Goal: Transaction & Acquisition: Purchase product/service

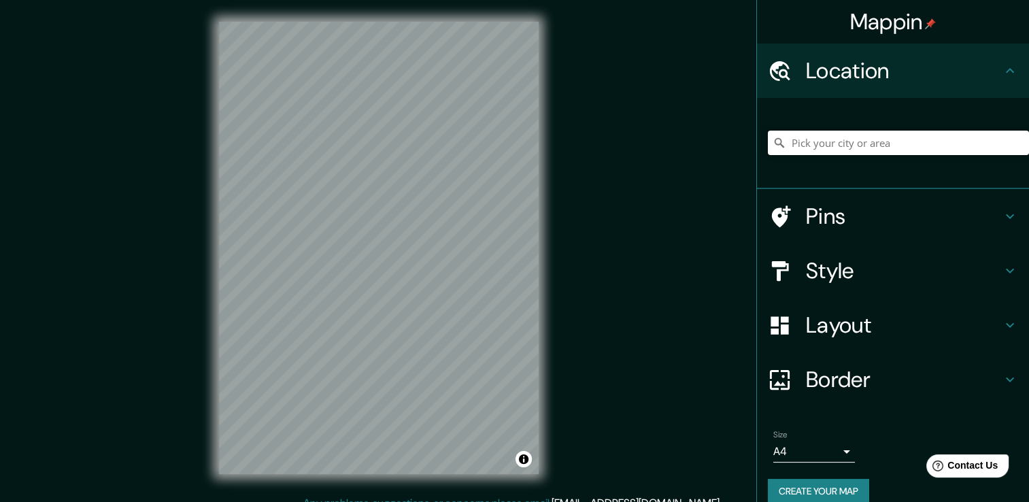
click at [947, 137] on input "Pick your city or area" at bounding box center [898, 143] width 261 height 24
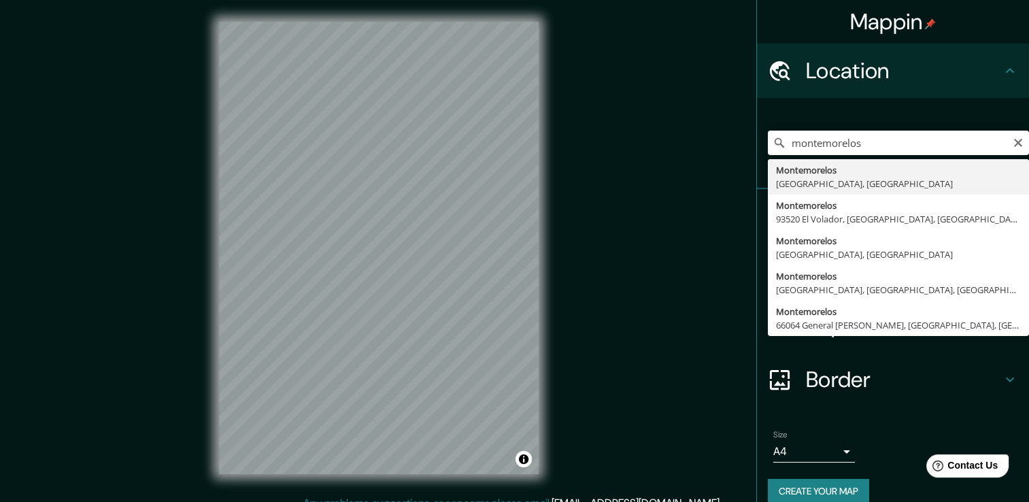
type input "Montemorelos, [GEOGRAPHIC_DATA], [GEOGRAPHIC_DATA]"
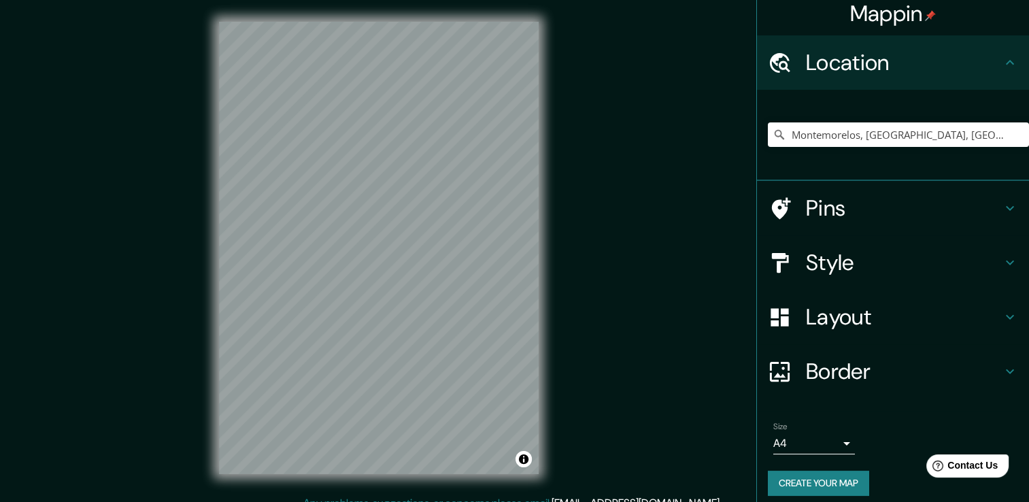
scroll to position [17, 0]
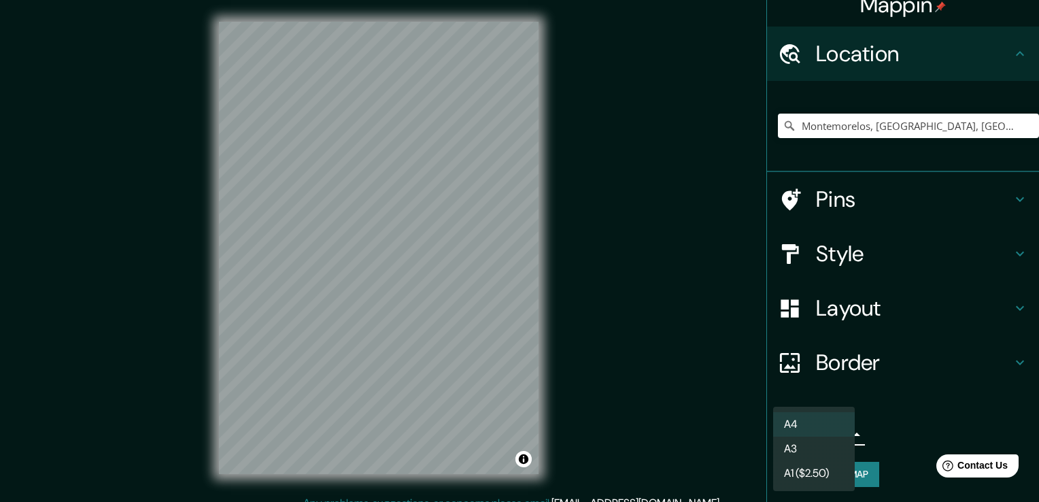
click at [830, 432] on body "Mappin Location [GEOGRAPHIC_DATA], [GEOGRAPHIC_DATA], [GEOGRAPHIC_DATA] Pins St…" at bounding box center [519, 251] width 1039 height 502
click at [820, 443] on li "A3" at bounding box center [814, 449] width 82 height 24
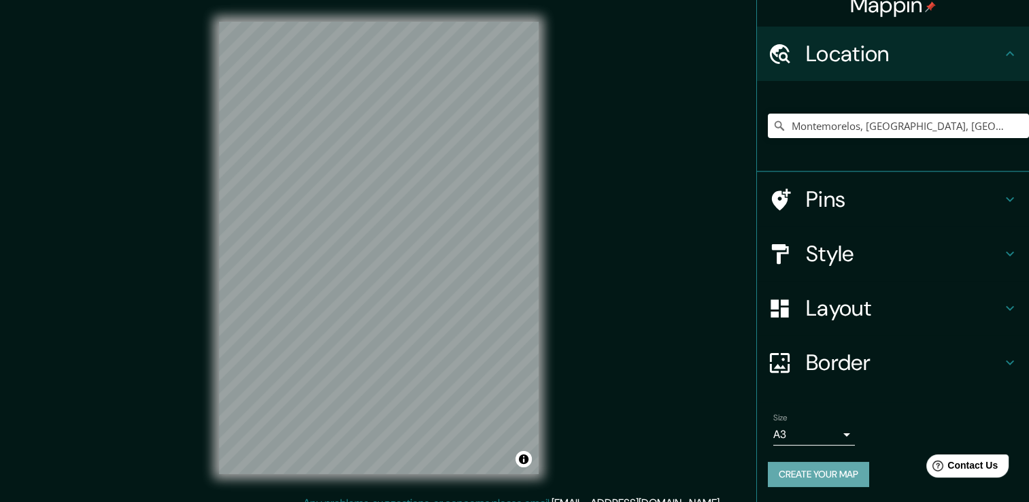
click at [838, 473] on button "Create your map" at bounding box center [818, 474] width 101 height 25
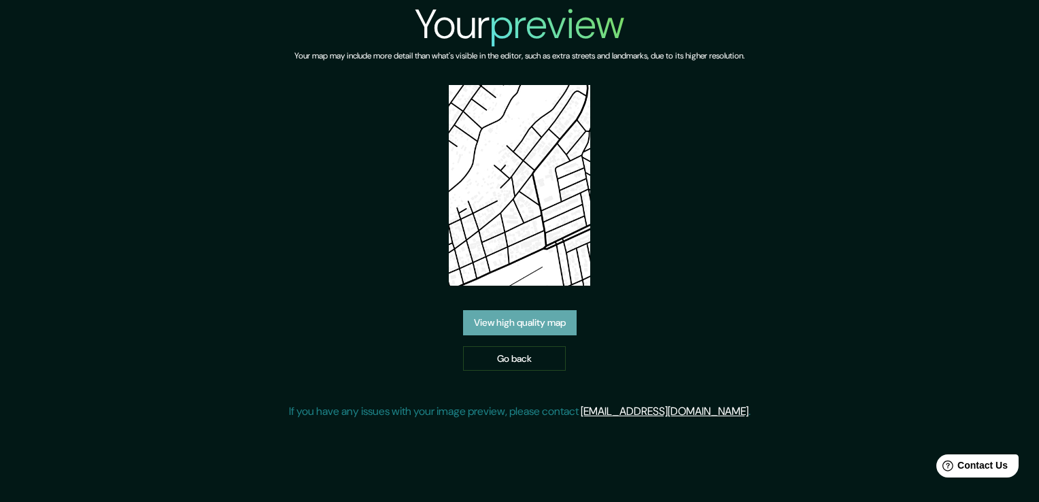
click at [537, 320] on link "View high quality map" at bounding box center [520, 322] width 114 height 25
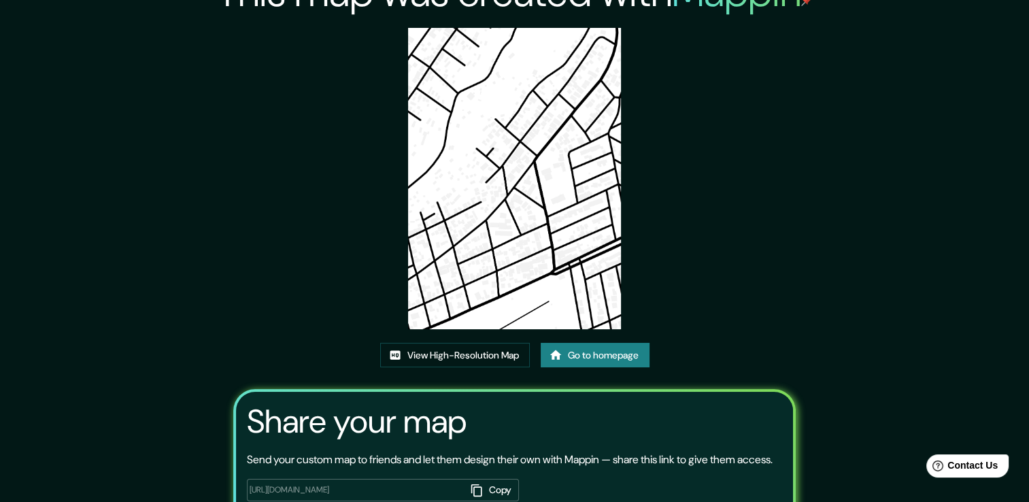
scroll to position [3, 0]
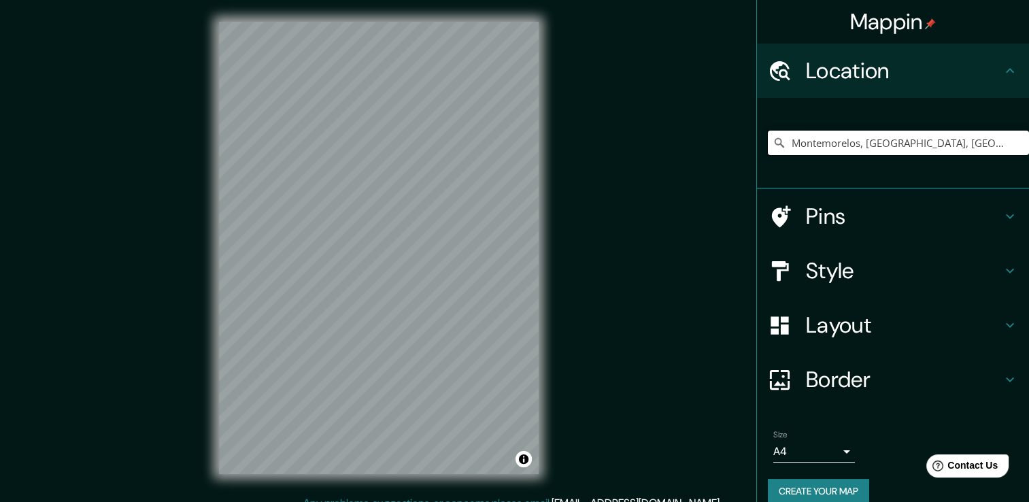
click at [869, 145] on input "Montemorelos, [GEOGRAPHIC_DATA], [GEOGRAPHIC_DATA]" at bounding box center [898, 143] width 261 height 24
click at [985, 152] on input "Montemorelos, [GEOGRAPHIC_DATA], [GEOGRAPHIC_DATA]" at bounding box center [898, 143] width 261 height 24
click at [987, 150] on input "Montemorelos, [GEOGRAPHIC_DATA], [GEOGRAPHIC_DATA]" at bounding box center [898, 143] width 261 height 24
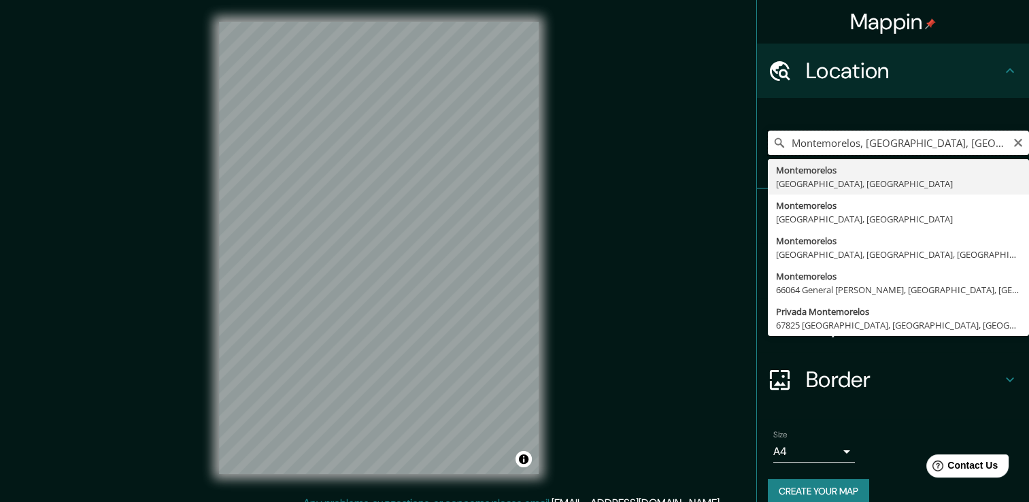
type input "Montemorelos, [GEOGRAPHIC_DATA], [GEOGRAPHIC_DATA]"
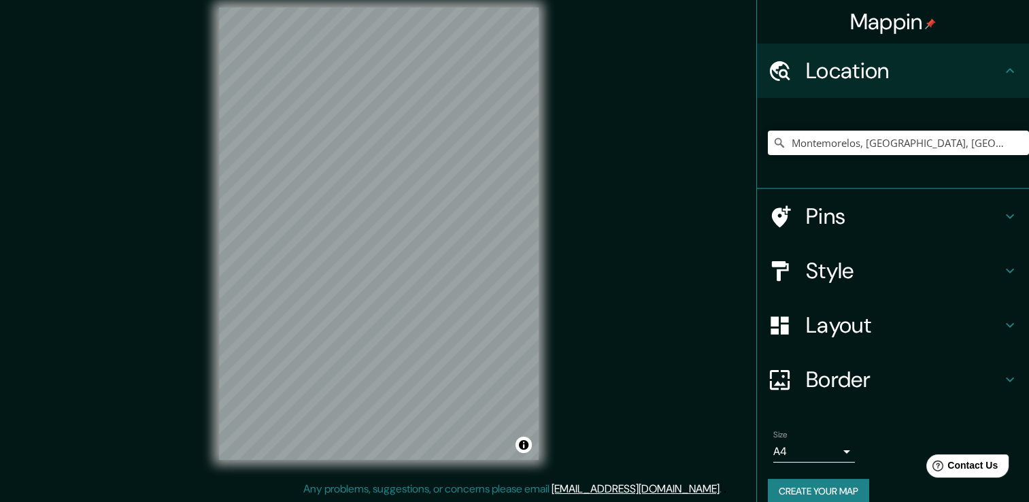
scroll to position [15, 0]
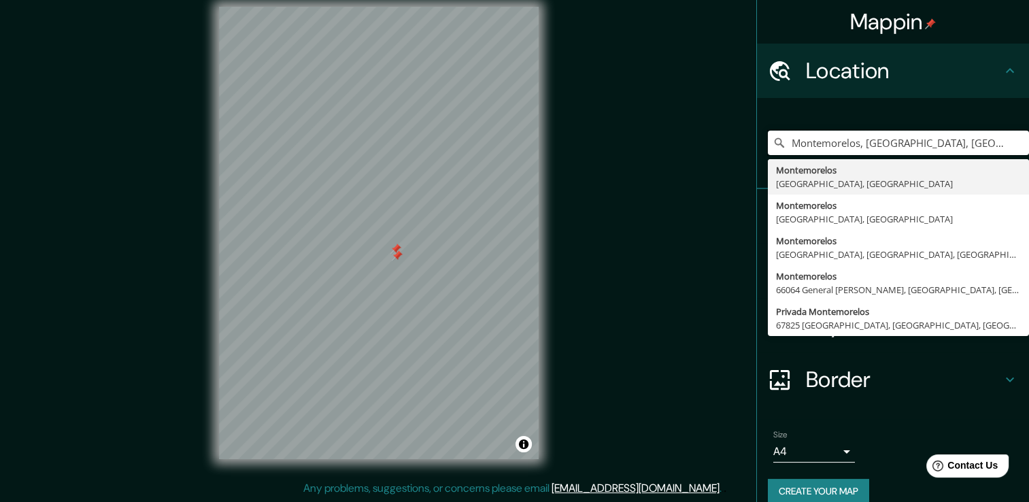
click at [396, 253] on div at bounding box center [395, 248] width 11 height 11
click at [396, 255] on div at bounding box center [397, 255] width 11 height 11
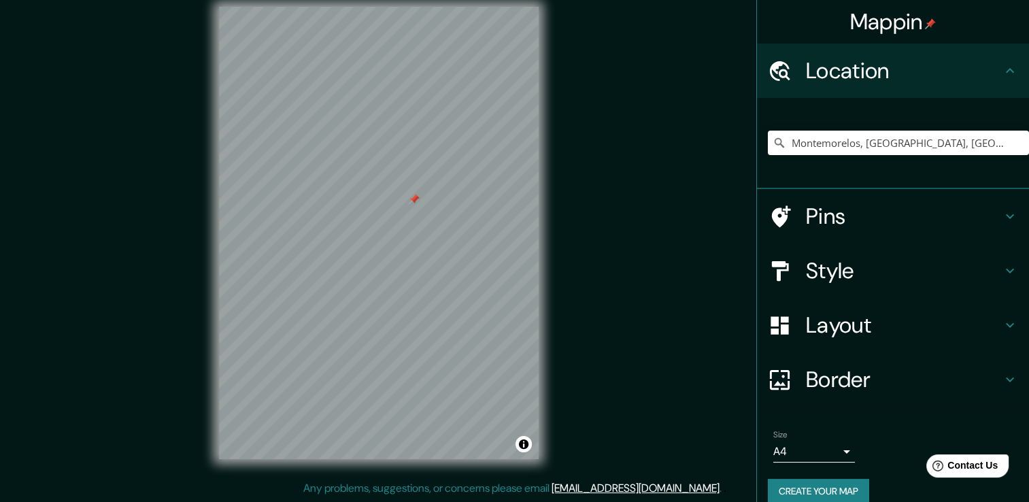
click at [411, 200] on div at bounding box center [414, 199] width 11 height 11
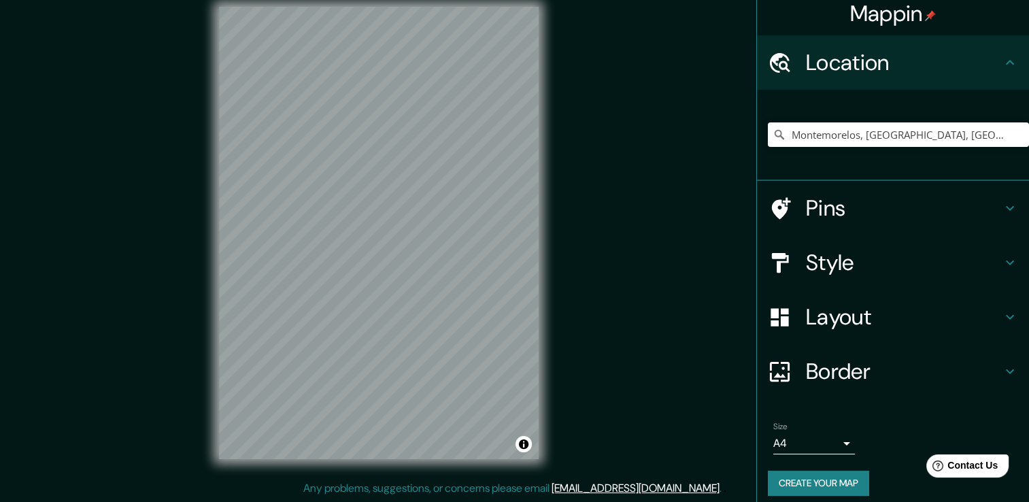
scroll to position [0, 0]
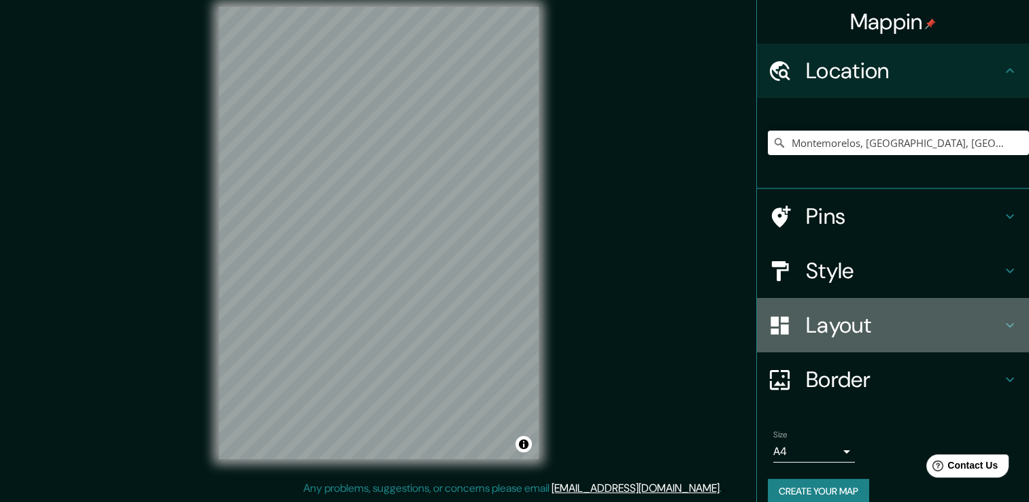
click at [1006, 325] on icon at bounding box center [1010, 325] width 8 height 5
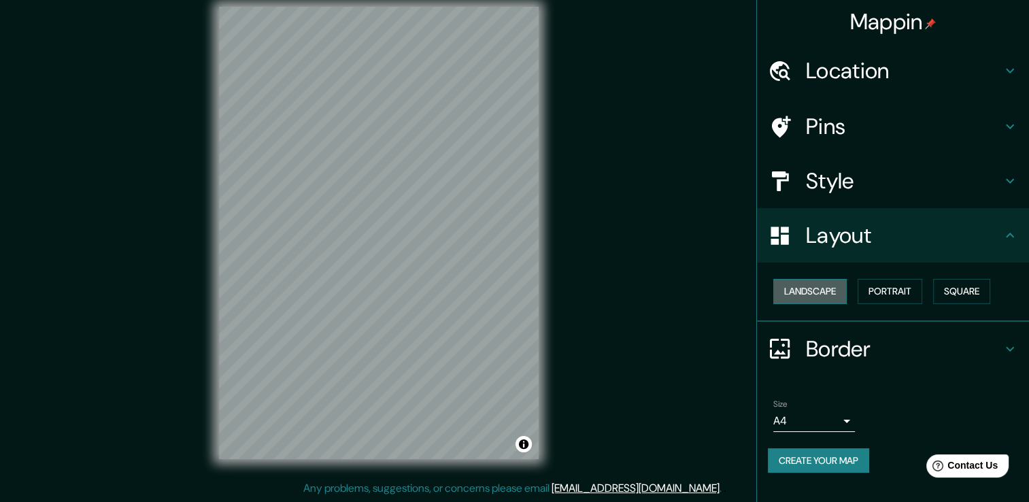
click at [832, 296] on button "Landscape" at bounding box center [809, 291] width 73 height 25
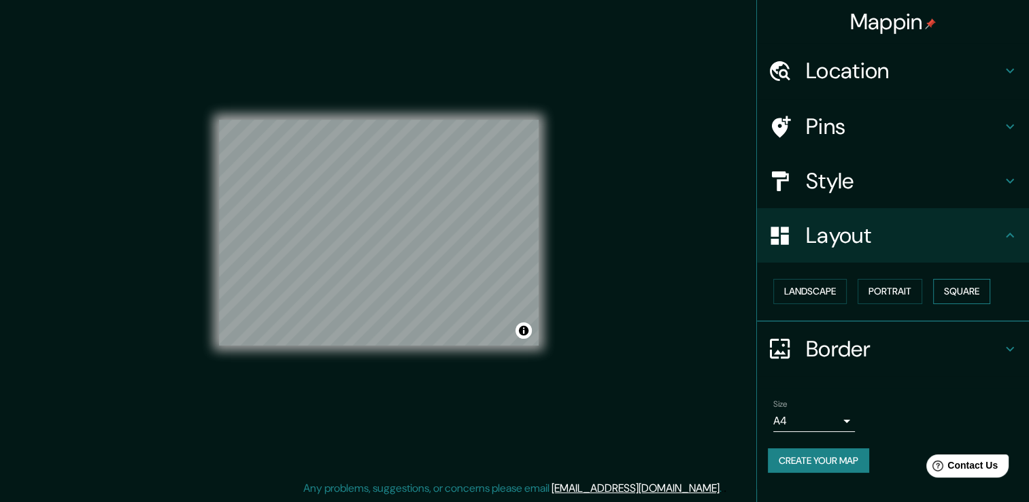
click at [985, 290] on button "Square" at bounding box center [961, 291] width 57 height 25
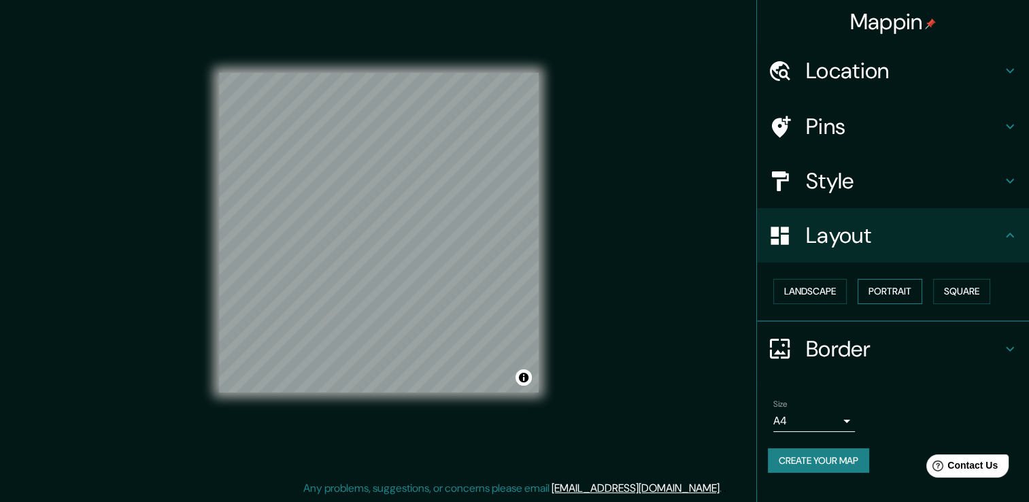
click at [908, 291] on button "Portrait" at bounding box center [890, 291] width 65 height 25
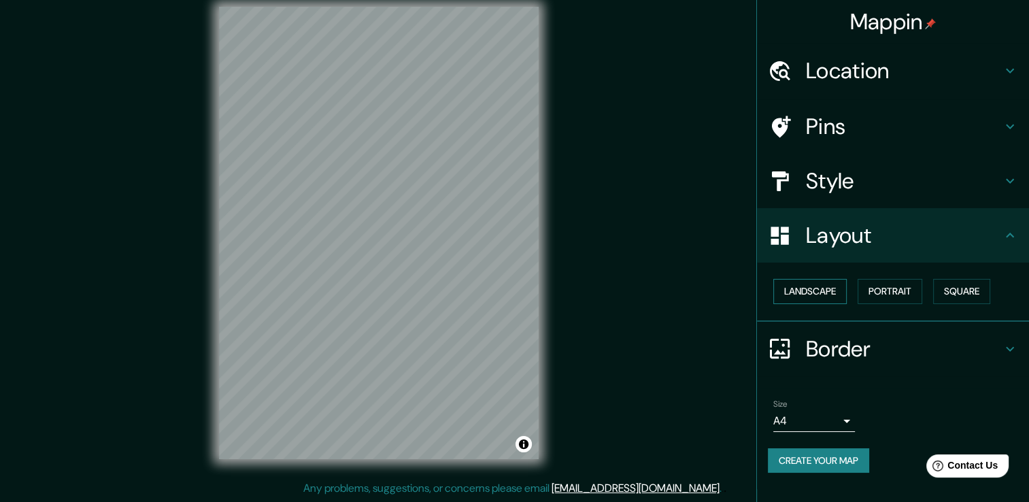
click at [828, 290] on button "Landscape" at bounding box center [809, 291] width 73 height 25
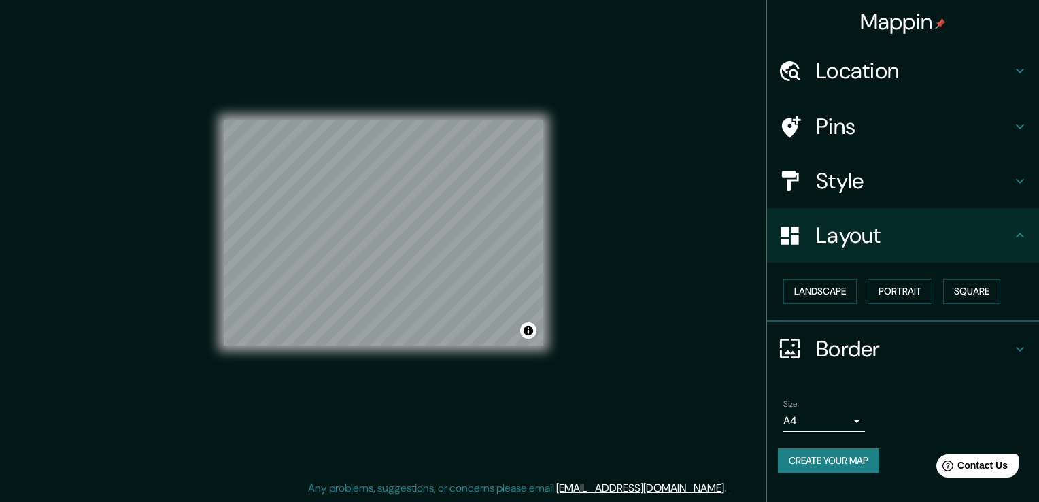
click at [828, 425] on body "Mappin Location Montemorelos, Nuevo León, México Montemorelos Nuevo León, Méxic…" at bounding box center [519, 236] width 1039 height 502
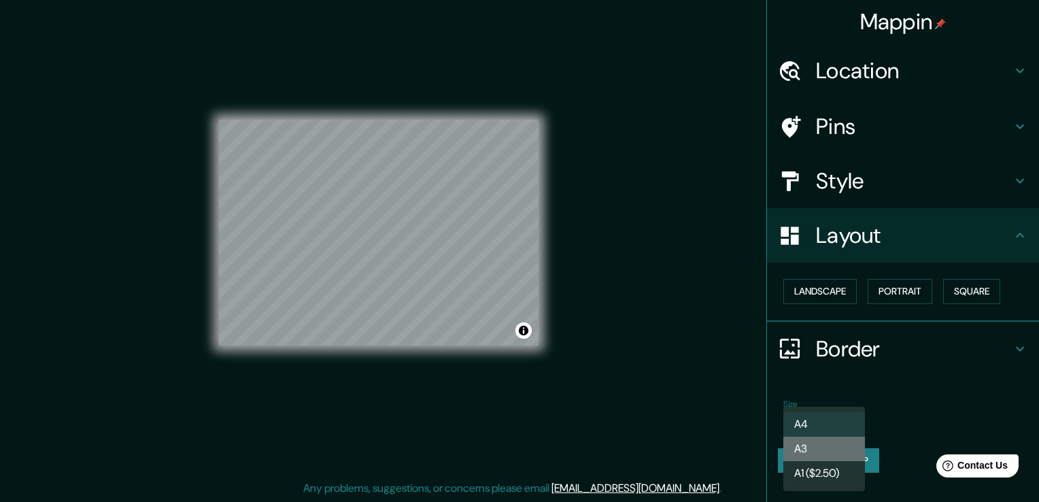
click at [824, 448] on li "A3" at bounding box center [824, 449] width 82 height 24
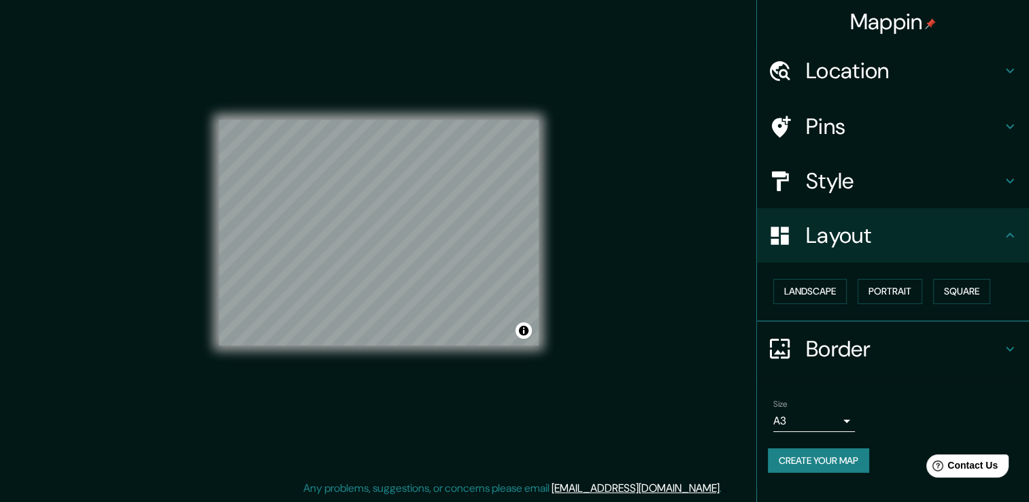
click at [947, 238] on h4 "Layout" at bounding box center [904, 235] width 196 height 27
drag, startPoint x: 891, startPoint y: 292, endPoint x: 869, endPoint y: 291, distance: 21.8
click at [881, 292] on button "Portrait" at bounding box center [890, 291] width 65 height 25
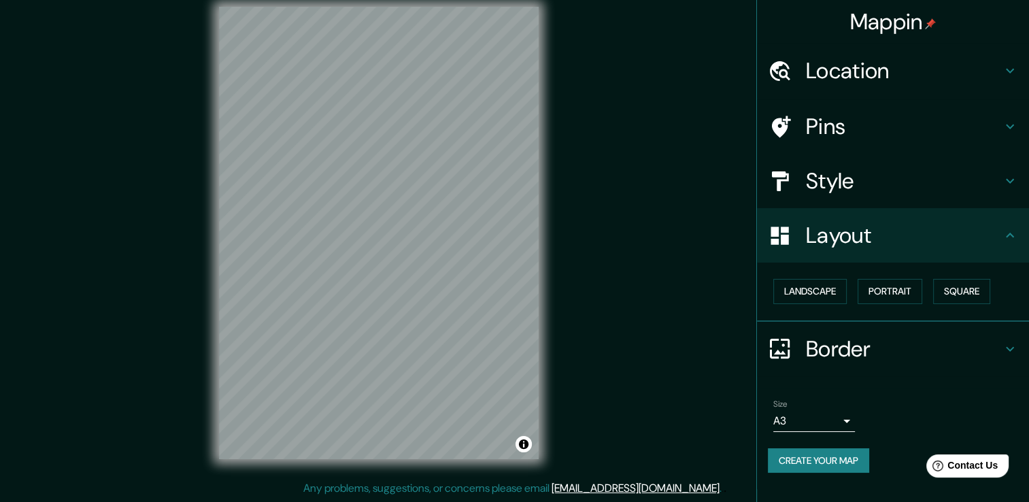
click at [657, 286] on div "Mappin Location Montemorelos, Nuevo León, México Montemorelos Nuevo León, Méxic…" at bounding box center [514, 243] width 1029 height 517
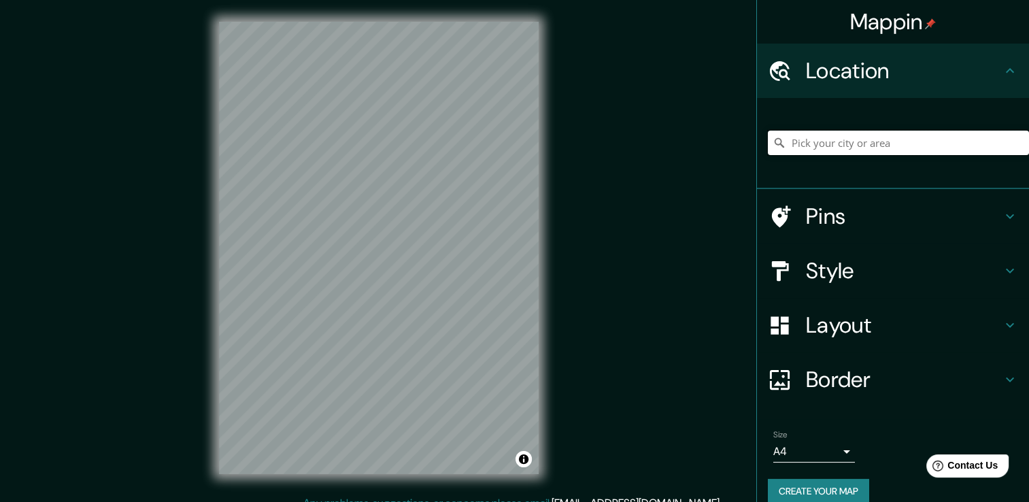
click at [843, 135] on input "Pick your city or area" at bounding box center [898, 143] width 261 height 24
click at [812, 146] on input "Pick your city or area" at bounding box center [898, 143] width 261 height 24
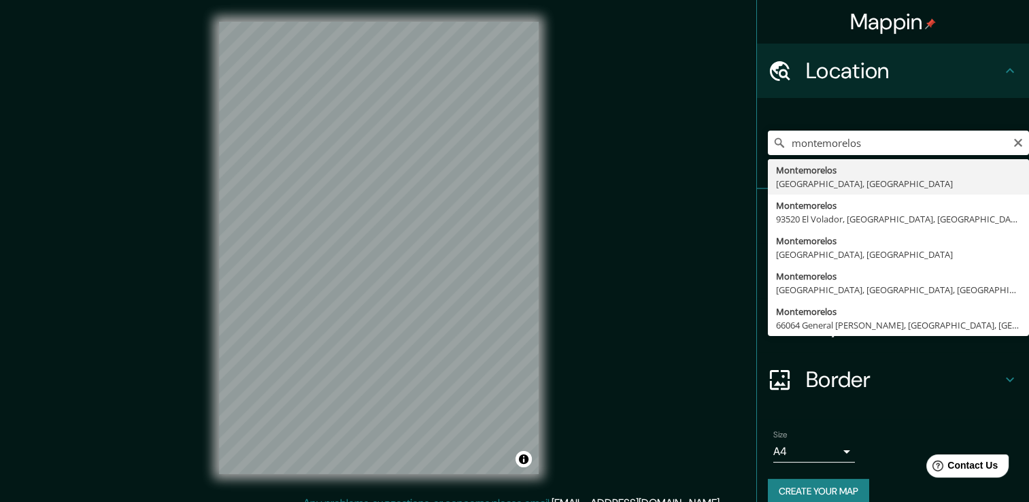
type input "Montemorelos, [GEOGRAPHIC_DATA], [GEOGRAPHIC_DATA]"
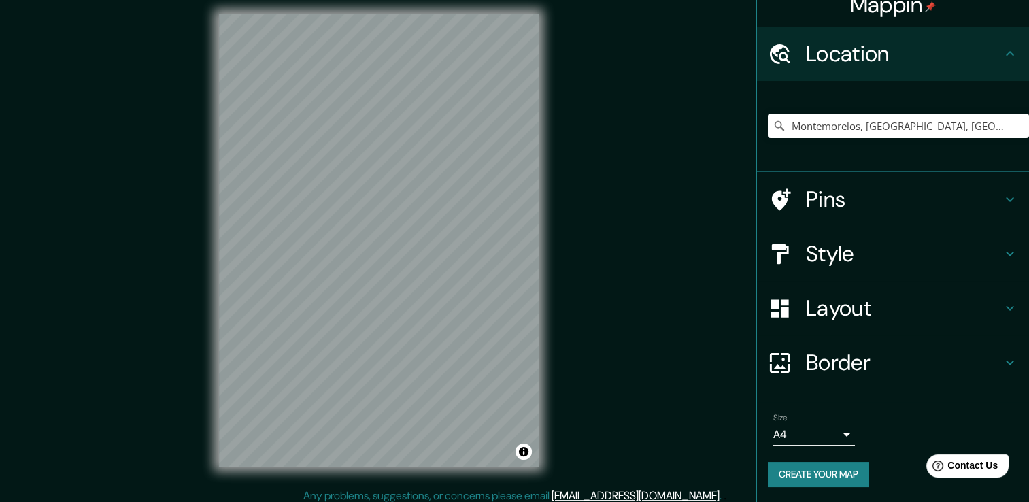
scroll to position [15, 0]
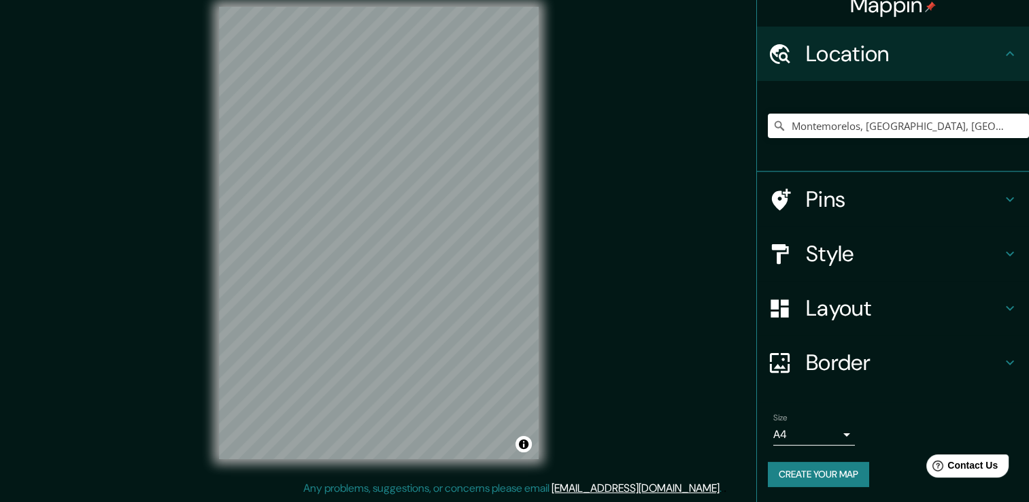
click at [998, 241] on div "Style" at bounding box center [893, 253] width 272 height 54
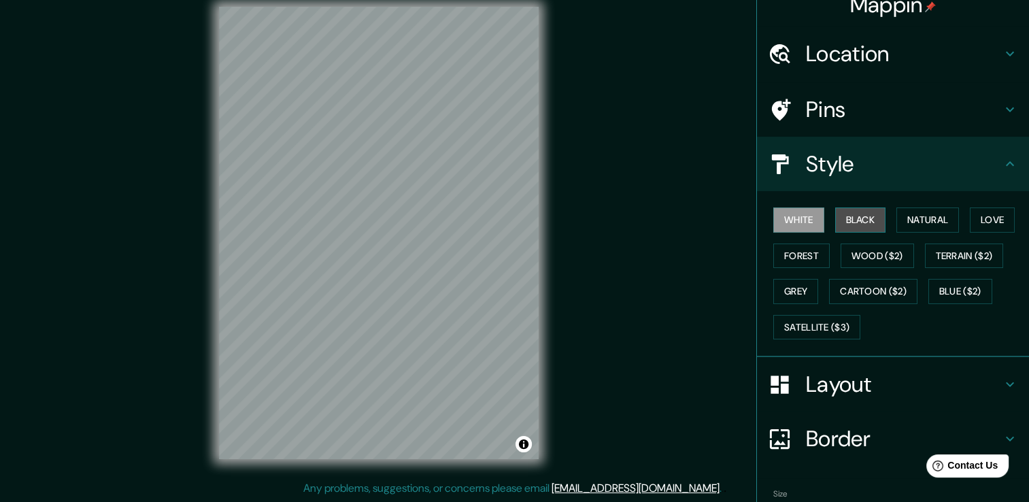
click at [856, 218] on button "Black" at bounding box center [860, 219] width 51 height 25
click at [793, 222] on button "White" at bounding box center [798, 219] width 51 height 25
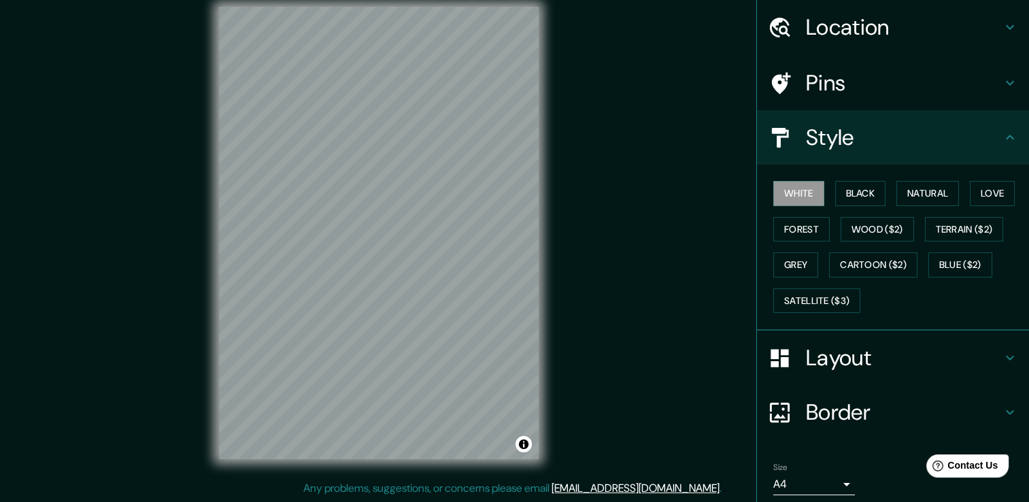
scroll to position [92, 0]
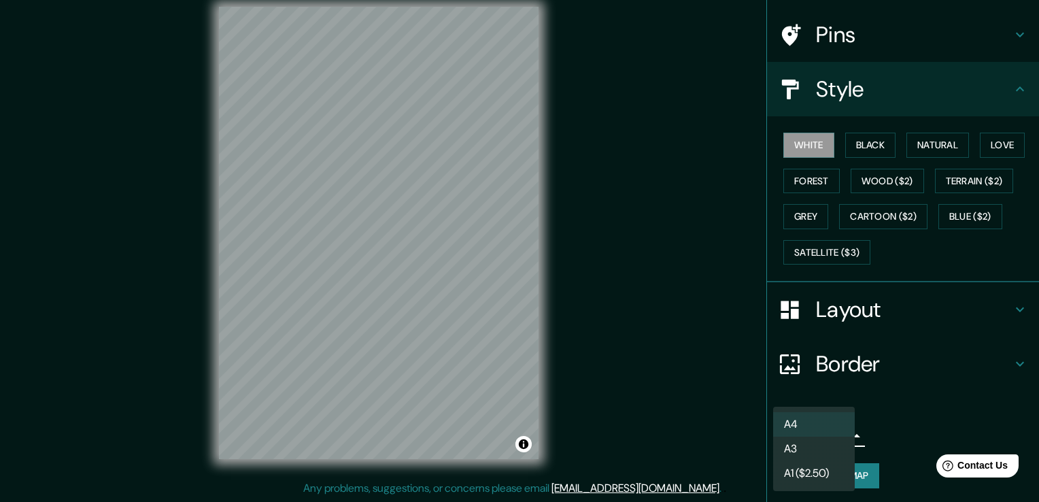
click at [836, 438] on body "Mappin Location Montemorelos, Nuevo León, México Pins Style White Black Natural…" at bounding box center [519, 236] width 1039 height 502
click at [821, 450] on li "A3" at bounding box center [814, 449] width 82 height 24
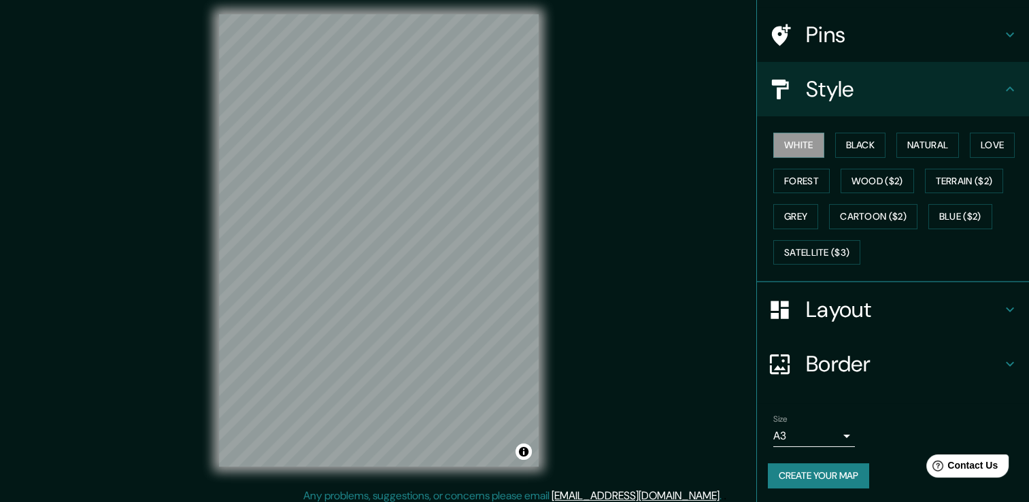
scroll to position [15, 0]
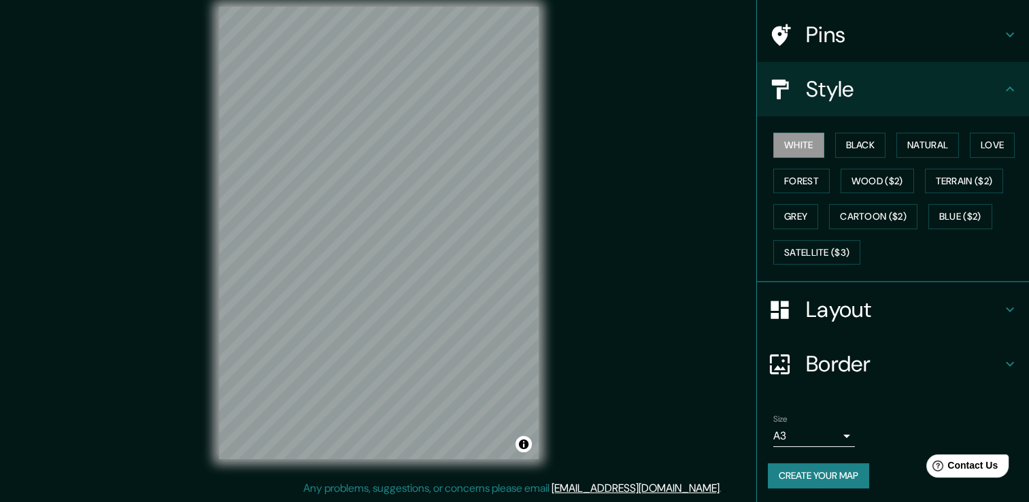
click at [837, 471] on button "Create your map" at bounding box center [818, 475] width 101 height 25
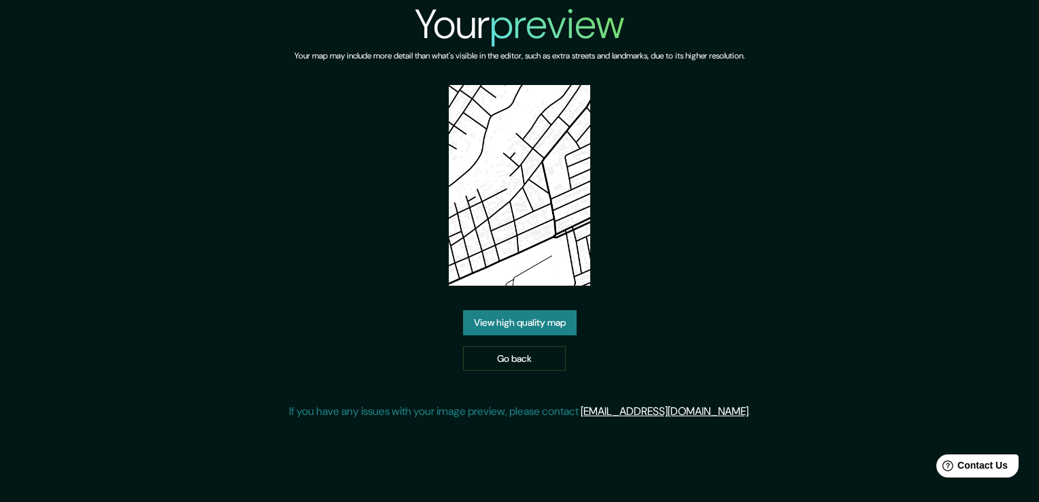
click at [543, 320] on link "View high quality map" at bounding box center [520, 322] width 114 height 25
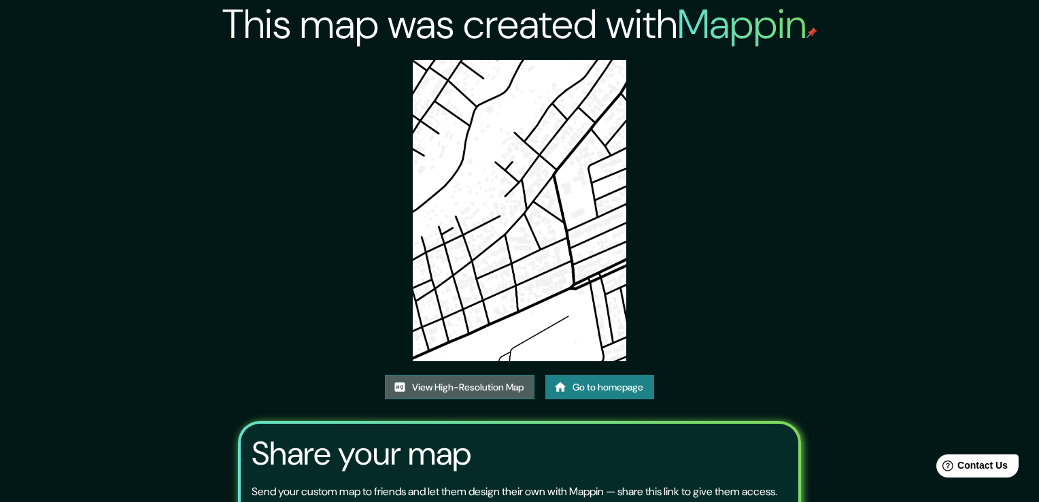
click at [475, 375] on link "View High-Resolution Map" at bounding box center [460, 387] width 150 height 25
